Goal: Information Seeking & Learning: Learn about a topic

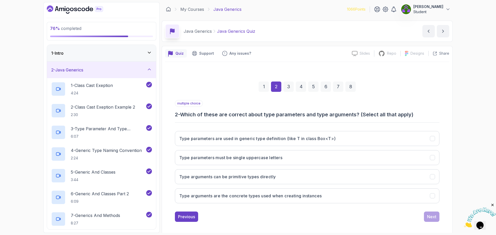
scroll to position [4, 0]
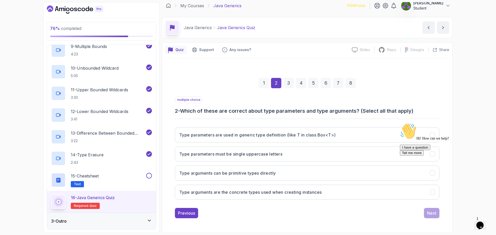
click at [434, 85] on div "1 2 3 4 5 6 7 8" at bounding box center [307, 83] width 265 height 27
click at [465, 93] on div "76 % completed 1 - Intro 2 - Java Generics 1 - Class Cast Exeption 4:24 2 - Cla…" at bounding box center [248, 117] width 496 height 235
drag, startPoint x: 473, startPoint y: 72, endPoint x: 471, endPoint y: 85, distance: 12.8
click at [323, 133] on h3 "Type parameters are used in generic type definition (like T in class Box<T>)" at bounding box center [257, 135] width 156 height 6
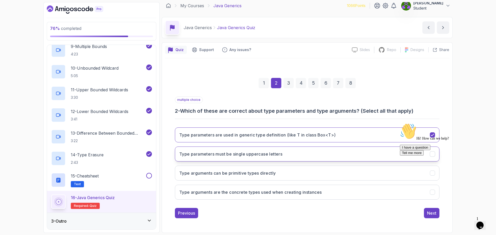
click at [276, 155] on h3 "Type parameters must be single uppercase letters" at bounding box center [230, 154] width 103 height 6
drag, startPoint x: 410, startPoint y: 148, endPoint x: 405, endPoint y: 151, distance: 6.3
click at [410, 148] on div "Hi! How can we help? I have a question Tell me more" at bounding box center [446, 139] width 93 height 33
click at [409, 148] on div "Hi! How can we help? I have a question Tell me more" at bounding box center [446, 139] width 93 height 33
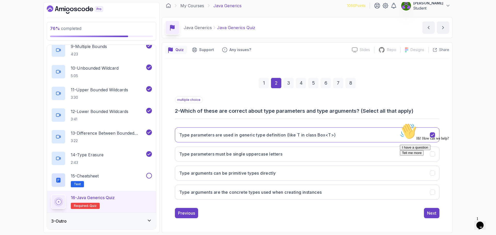
click at [400, 156] on div "Hi! How can we help? I have a question Tell me more" at bounding box center [446, 139] width 93 height 33
click at [431, 156] on div "Hi! How can we help? I have a question Tell me more" at bounding box center [446, 139] width 93 height 33
drag, startPoint x: 489, startPoint y: 160, endPoint x: 486, endPoint y: 161, distance: 2.6
click at [488, 156] on div "Hi! How can we help? I have a question Tell me more" at bounding box center [446, 139] width 93 height 33
click at [400, 123] on icon "Chat attention grabber" at bounding box center [400, 123] width 0 height 0
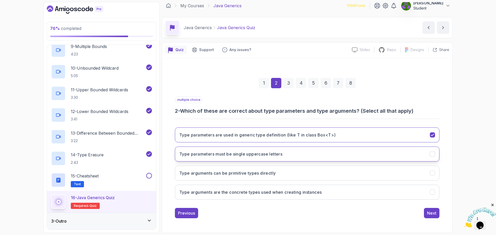
click at [430, 156] on div "Type parameters must be single uppercase letters" at bounding box center [432, 154] width 5 height 5
drag, startPoint x: 437, startPoint y: 154, endPoint x: 328, endPoint y: 151, distance: 109.4
click at [436, 155] on button "Type parameters must be single uppercase letters" at bounding box center [307, 154] width 265 height 15
drag, startPoint x: 460, startPoint y: 133, endPoint x: 458, endPoint y: 150, distance: 16.9
